Goal: Transaction & Acquisition: Book appointment/travel/reservation

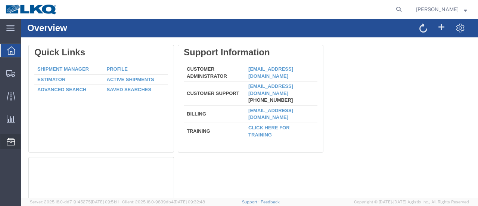
drag, startPoint x: 60, startPoint y: 93, endPoint x: 58, endPoint y: 96, distance: 4.0
click at [0, 0] on span "Location Appointment" at bounding box center [0, 0] width 0 height 0
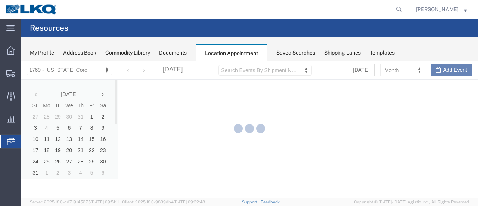
select select "28716"
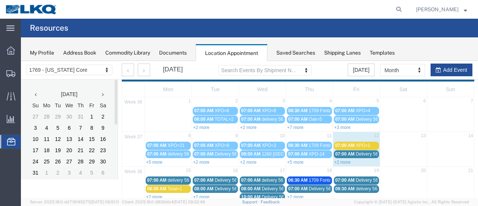
scroll to position [37, 0]
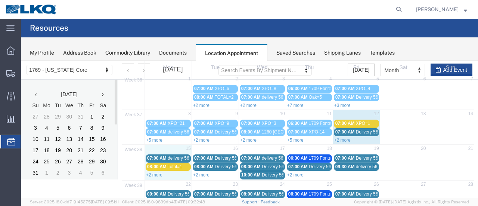
click at [168, 147] on td "15" at bounding box center [168, 148] width 47 height 9
select select "1"
select select
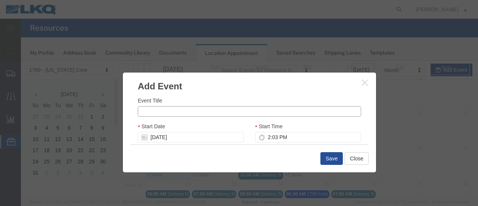
click at [148, 110] on input "Event Title" at bounding box center [249, 111] width 223 height 10
type input "ABF-2"
click at [264, 138] on input "2:03 PM" at bounding box center [308, 137] width 106 height 10
type input "8:03 PM"
type input "9:03 PM"
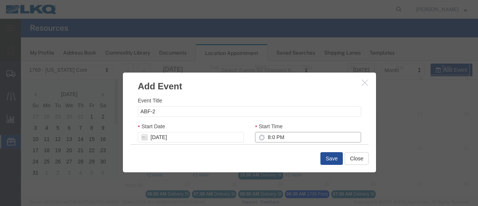
type input "8:00 PM"
type input "9:00 PM"
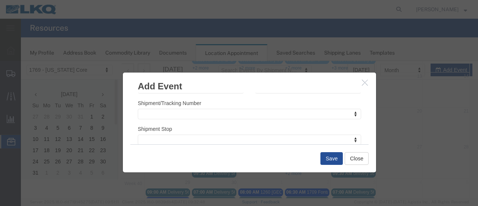
scroll to position [112, 0]
type input "8:00 AM"
type input "9:00 AM"
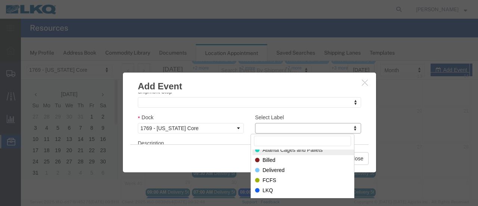
scroll to position [0, 0]
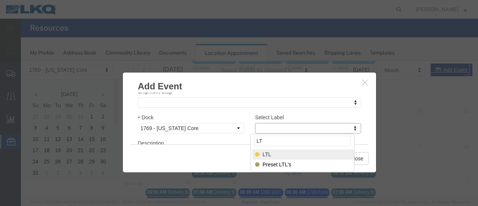
type input "LT"
select select "25"
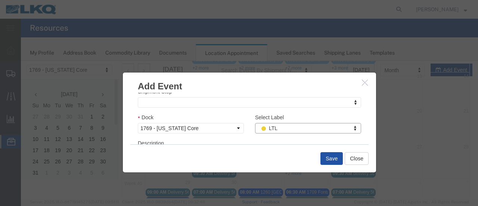
click at [329, 155] on button "Save" at bounding box center [331, 158] width 22 height 13
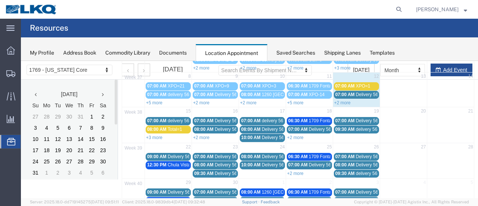
scroll to position [48, 0]
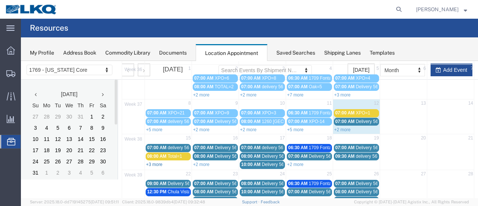
click at [159, 162] on link "+3 more" at bounding box center [154, 164] width 16 height 5
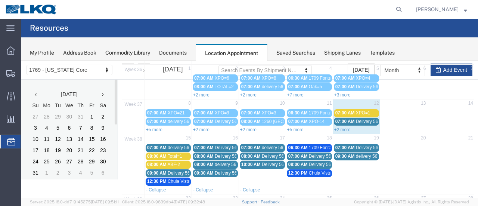
scroll to position [85, 0]
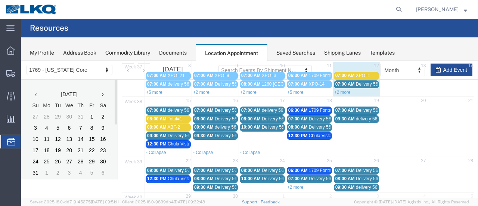
click at [356, 76] on span "XPO=1" at bounding box center [363, 75] width 15 height 5
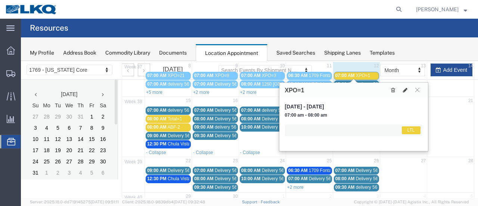
click at [405, 89] on icon at bounding box center [405, 89] width 4 height 5
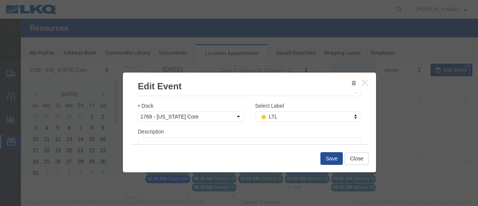
scroll to position [112, 0]
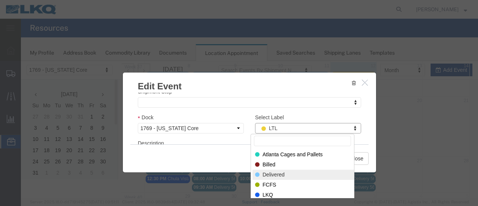
select select "40"
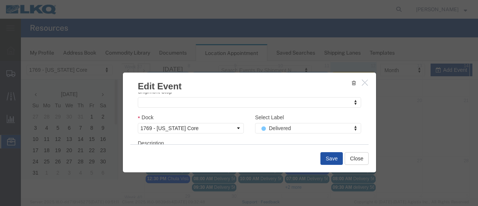
click at [331, 156] on button "Save" at bounding box center [331, 158] width 22 height 13
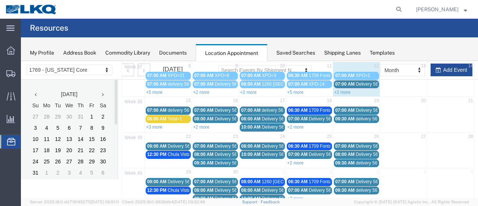
scroll to position [48, 0]
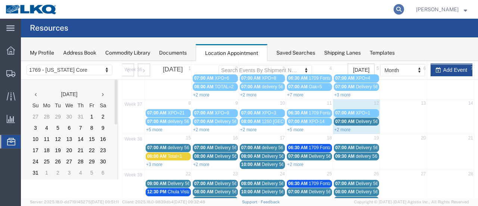
click at [404, 9] on icon at bounding box center [398, 9] width 10 height 10
click at [300, 6] on input "search" at bounding box center [280, 9] width 227 height 18
paste input "56808449"
type input "56808449"
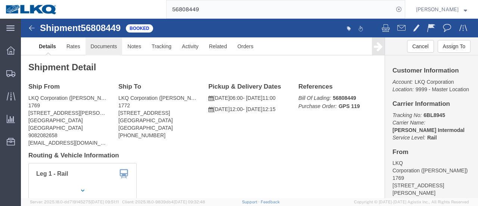
click link "Documents"
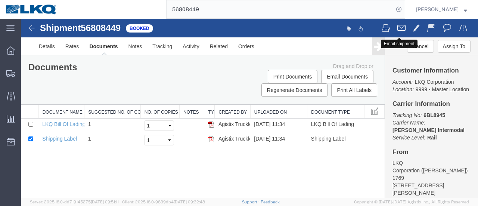
click at [397, 25] on span at bounding box center [401, 27] width 8 height 9
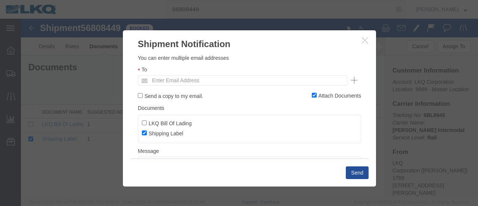
click at [217, 80] on input "Enter Email Address" at bounding box center [191, 80] width 87 height 10
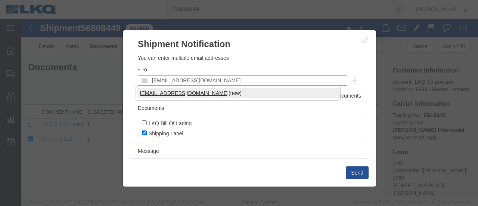
type input "[EMAIL_ADDRESS][DOMAIN_NAME]"
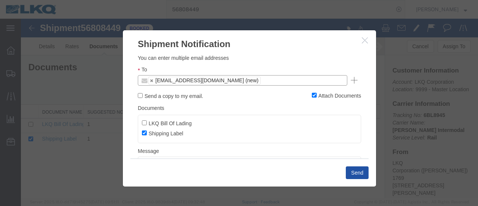
click at [354, 173] on button "Send" at bounding box center [357, 172] width 23 height 13
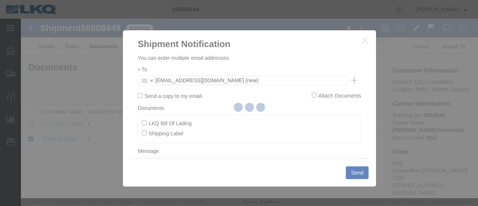
checkbox input "false"
